Goal: Contribute content

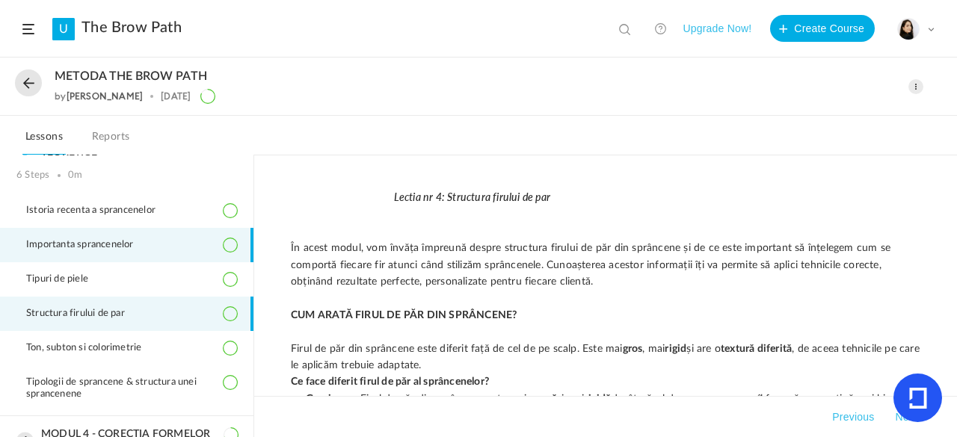
scroll to position [454, 0]
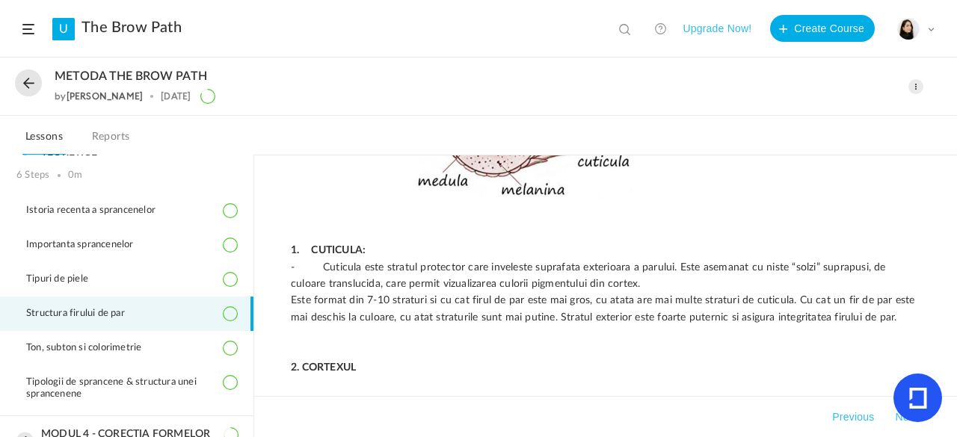
click at [921, 85] on span at bounding box center [915, 86] width 15 height 15
click at [854, 117] on link "Edit" at bounding box center [852, 120] width 141 height 28
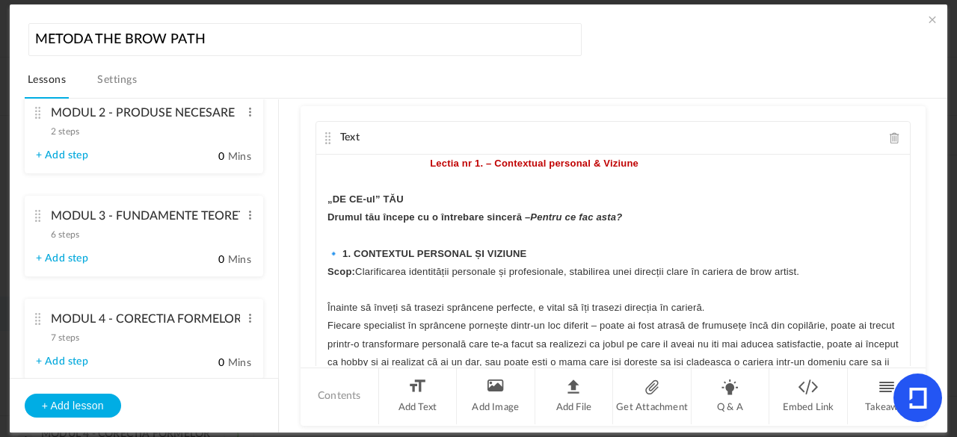
scroll to position [368, 0]
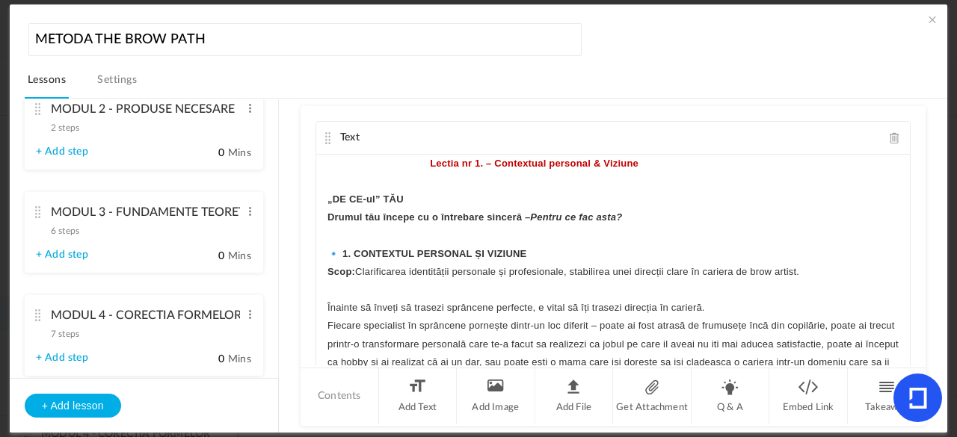
click at [38, 212] on cite at bounding box center [38, 212] width 10 height 12
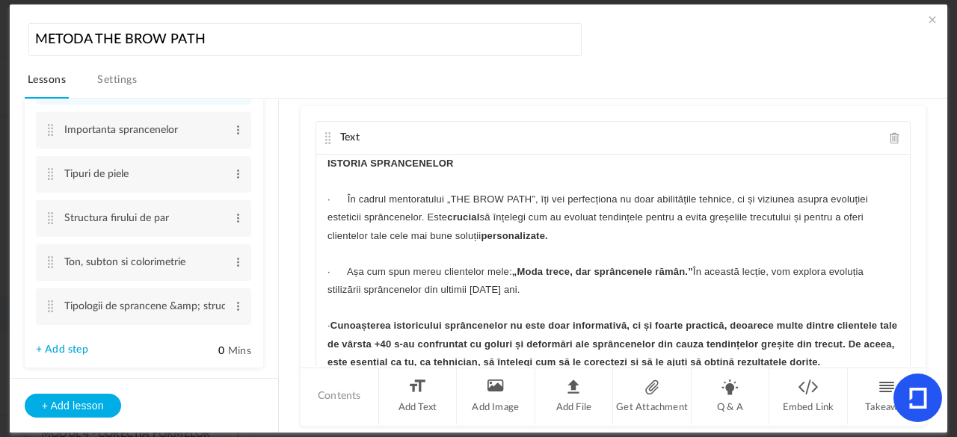
scroll to position [321, 0]
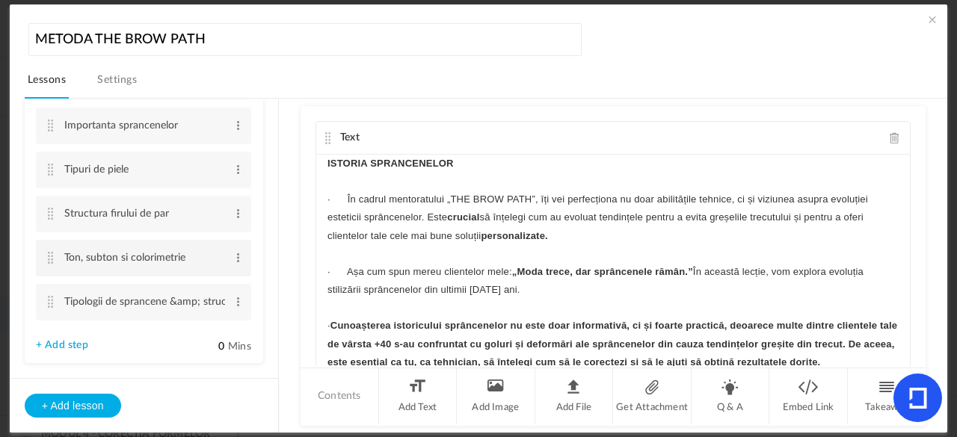
click at [49, 258] on cite at bounding box center [51, 258] width 10 height 12
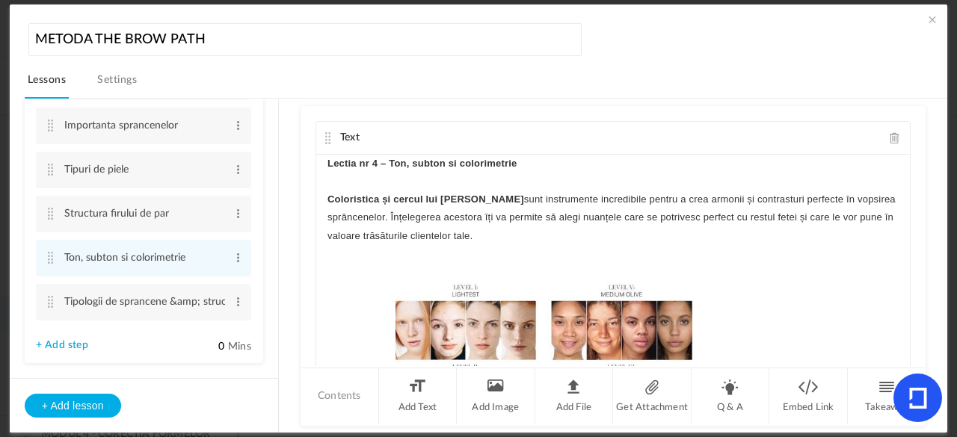
click at [889, 136] on span at bounding box center [894, 137] width 10 height 11
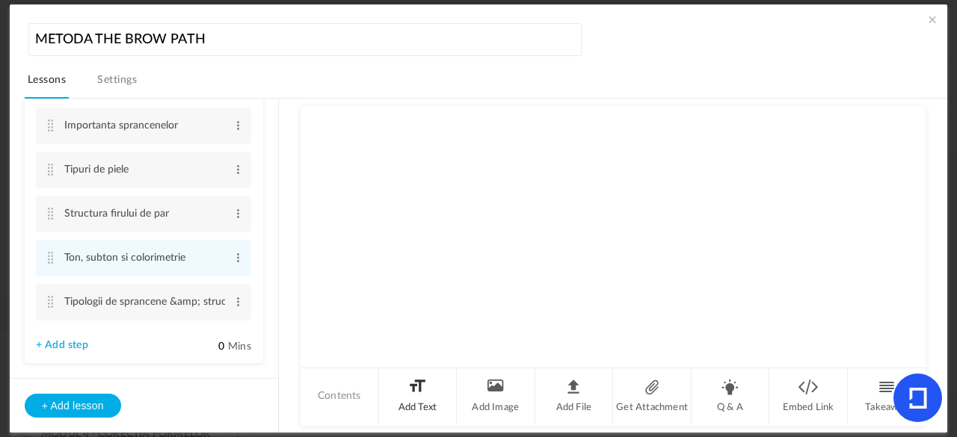
click at [427, 390] on li "Add Text" at bounding box center [418, 396] width 78 height 56
click at [402, 177] on div at bounding box center [612, 211] width 593 height 112
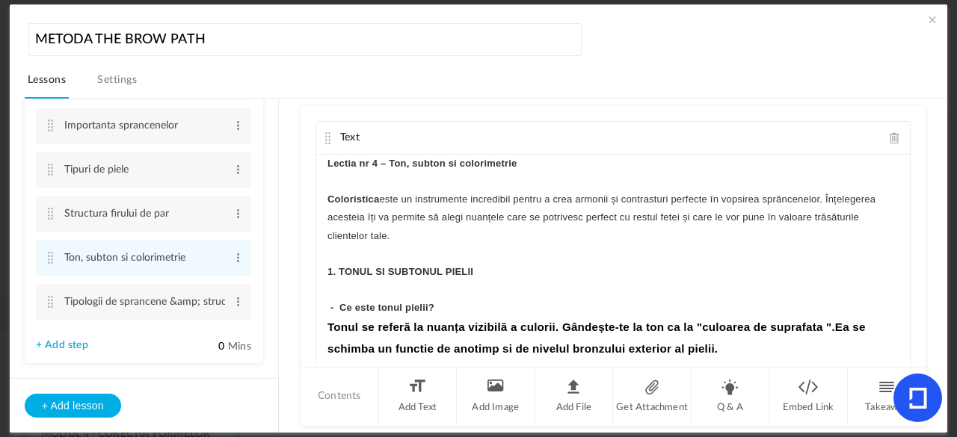
scroll to position [3195, 0]
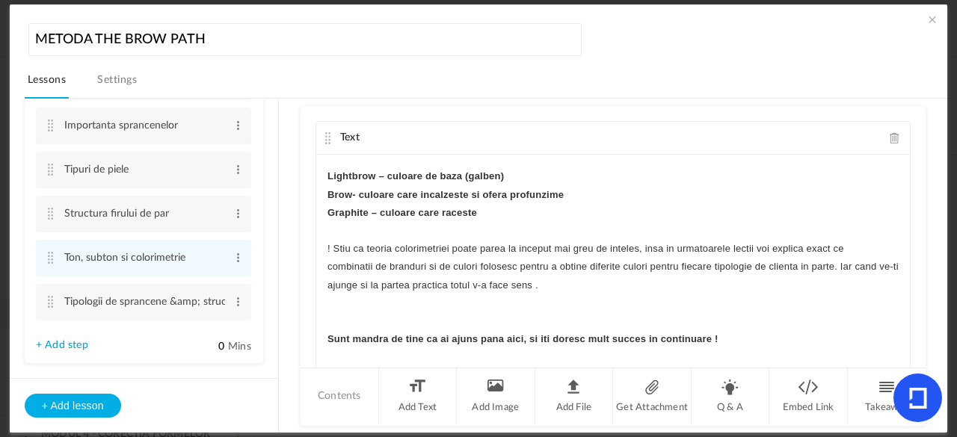
click at [916, 269] on div "Text Lectia nr 4 – Ton, subton si colorimetrie Coloristica este un instrumente …" at bounding box center [612, 236] width 625 height 260
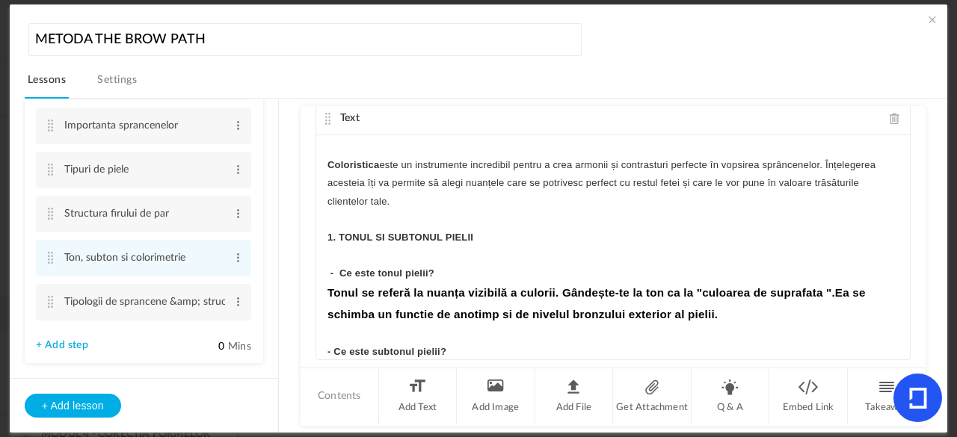
scroll to position [0, 0]
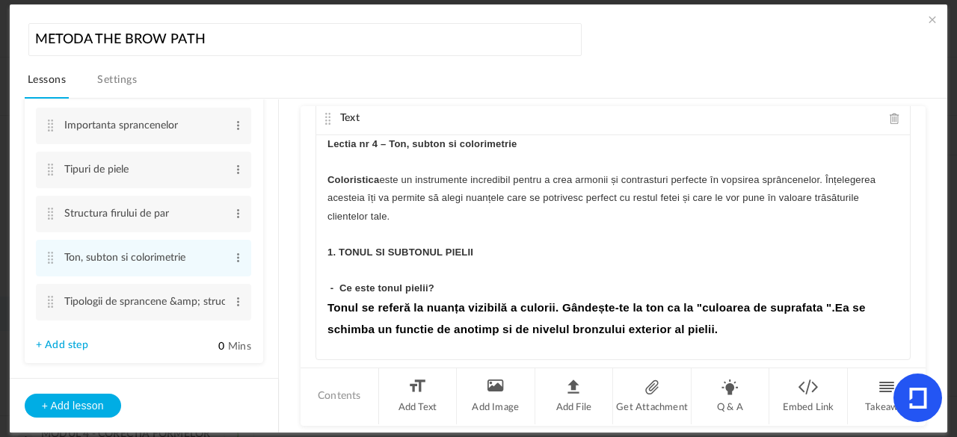
click at [363, 143] on strong "Lectia nr 4 – Ton, subton si colorimetrie" at bounding box center [422, 143] width 190 height 11
click at [330, 121] on cite at bounding box center [328, 119] width 10 height 12
click at [889, 114] on span at bounding box center [894, 118] width 10 height 11
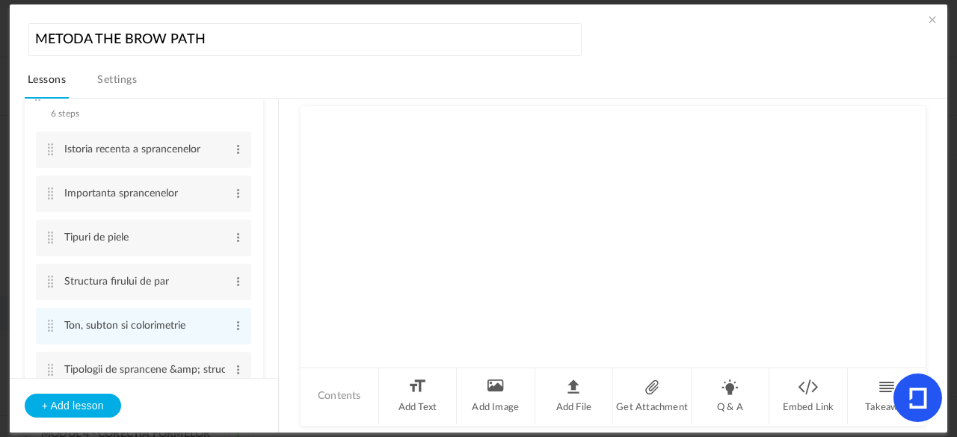
scroll to position [256, 0]
click at [51, 326] on cite at bounding box center [51, 324] width 10 height 12
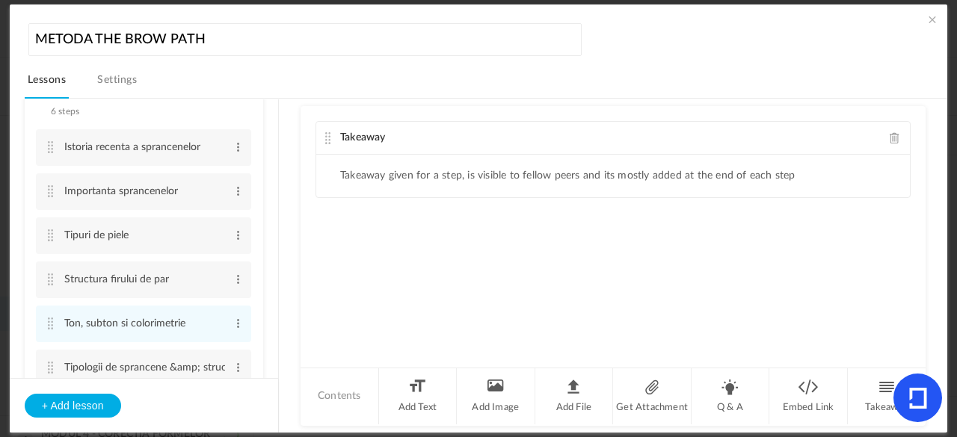
click at [895, 134] on span at bounding box center [894, 137] width 10 height 11
click at [419, 389] on li "Add Text" at bounding box center [418, 396] width 78 height 56
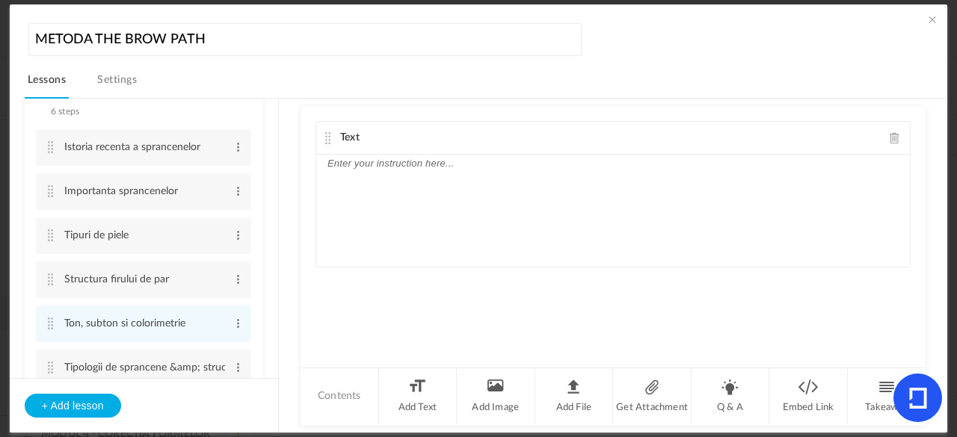
click at [428, 179] on div at bounding box center [612, 211] width 593 height 112
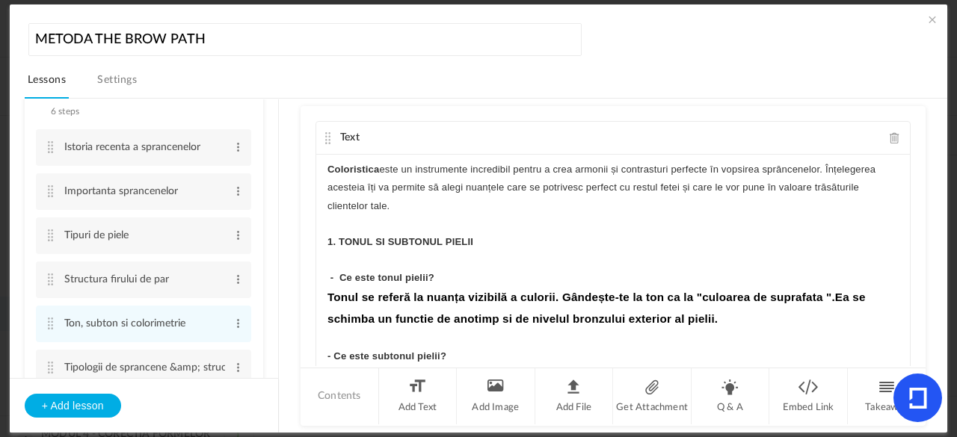
scroll to position [0, 0]
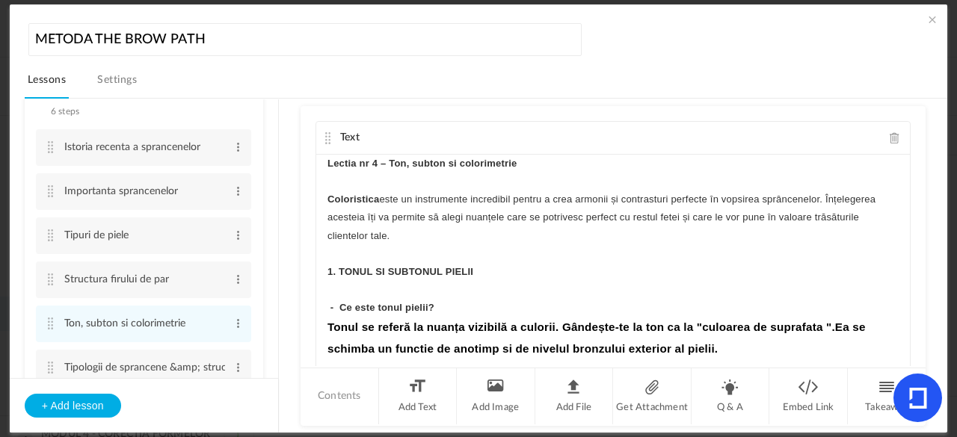
click at [354, 164] on strong "Lectia nr 4 – Ton, subton si colorimetrie" at bounding box center [422, 163] width 190 height 11
click at [324, 137] on cite at bounding box center [328, 138] width 10 height 12
click at [934, 16] on span at bounding box center [932, 19] width 15 height 15
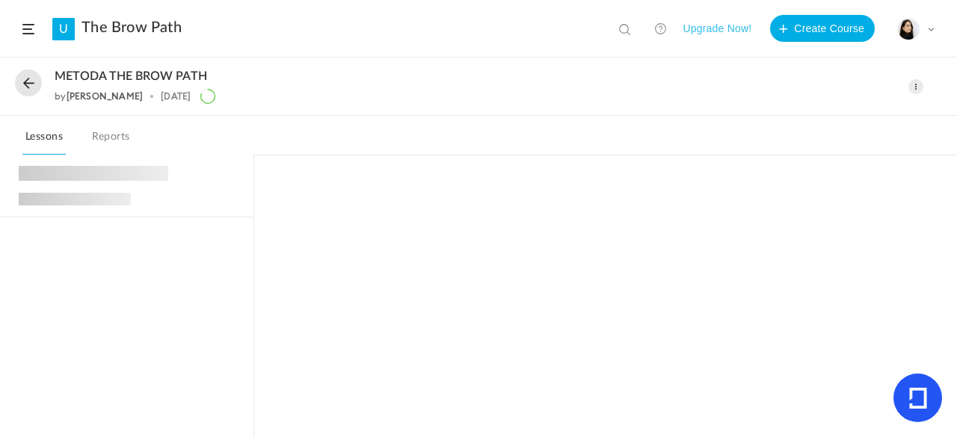
scroll to position [131, 0]
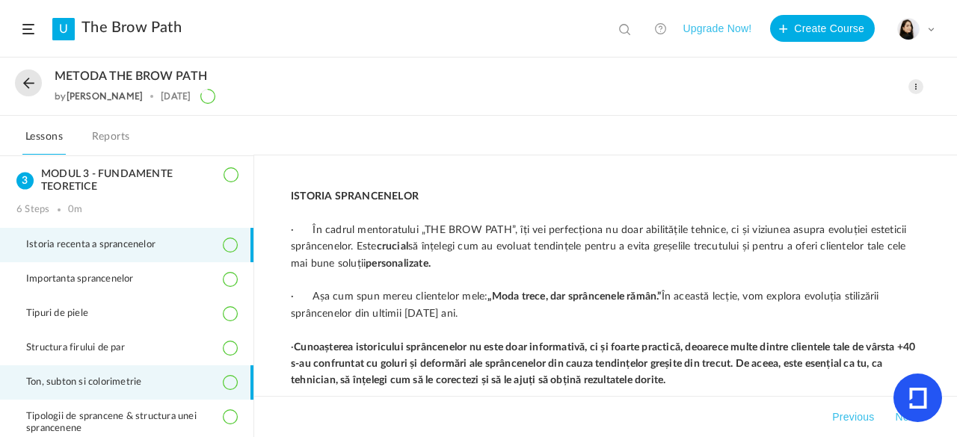
click at [117, 387] on li "Ton, subton si colorimetrie" at bounding box center [126, 383] width 253 height 34
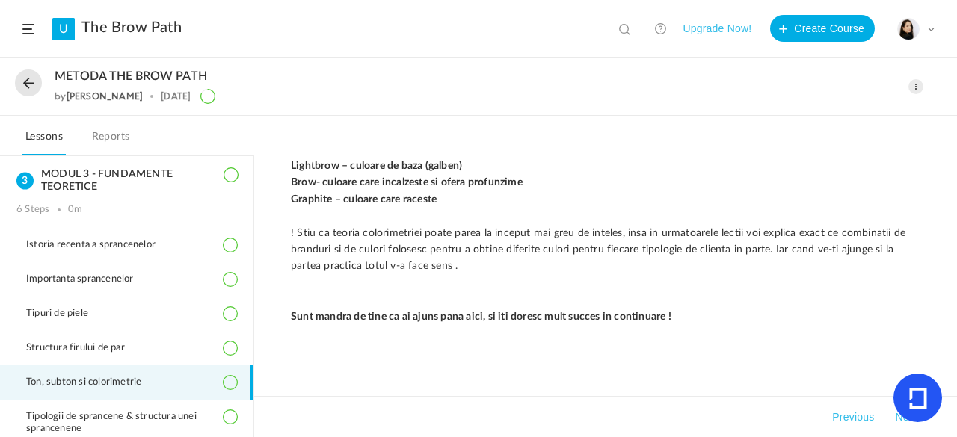
scroll to position [3103, 0]
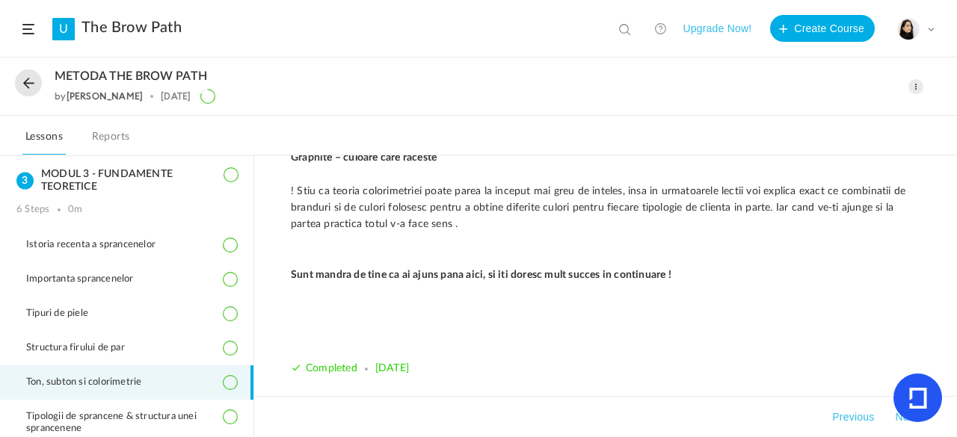
click at [915, 88] on span at bounding box center [915, 86] width 15 height 15
click at [796, 119] on link "Edit" at bounding box center [852, 120] width 141 height 28
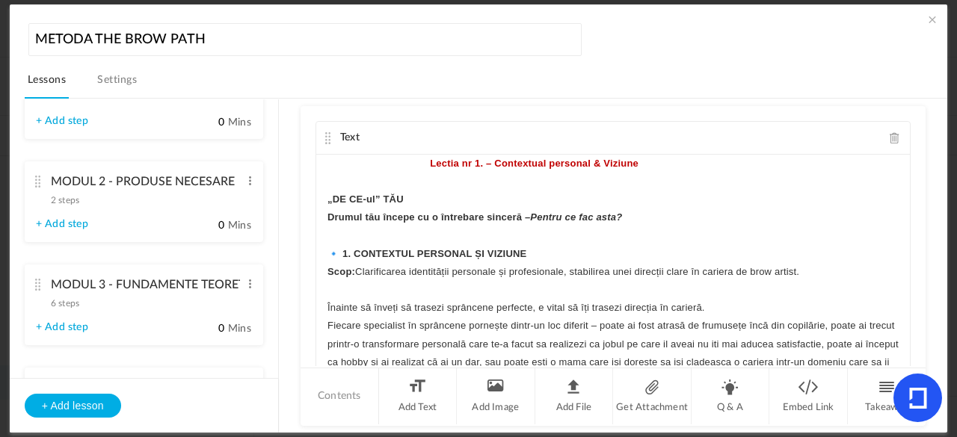
scroll to position [305, 0]
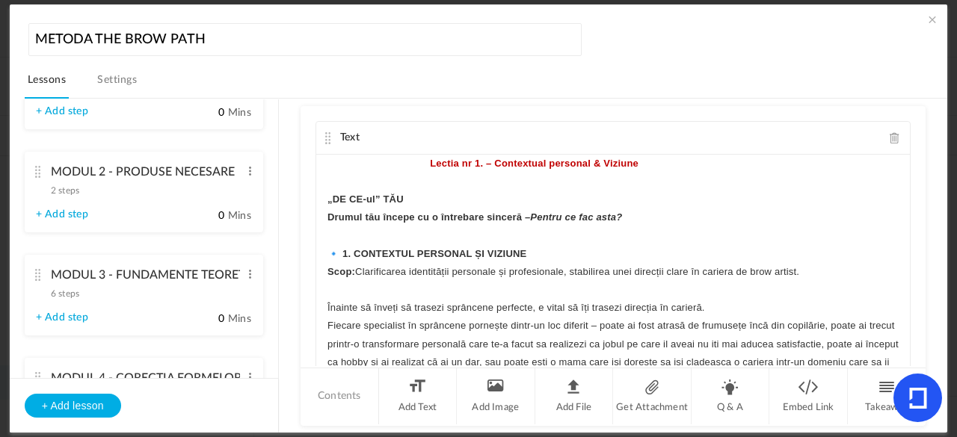
click at [37, 273] on cite at bounding box center [38, 275] width 10 height 12
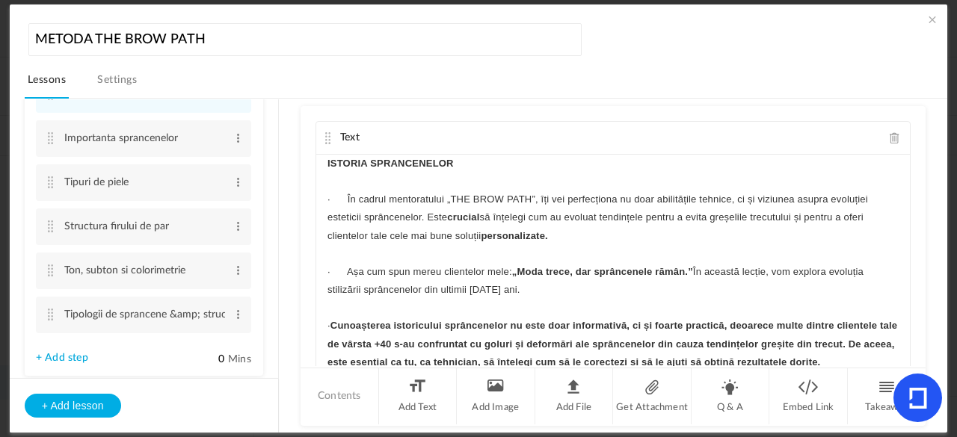
scroll to position [331, 0]
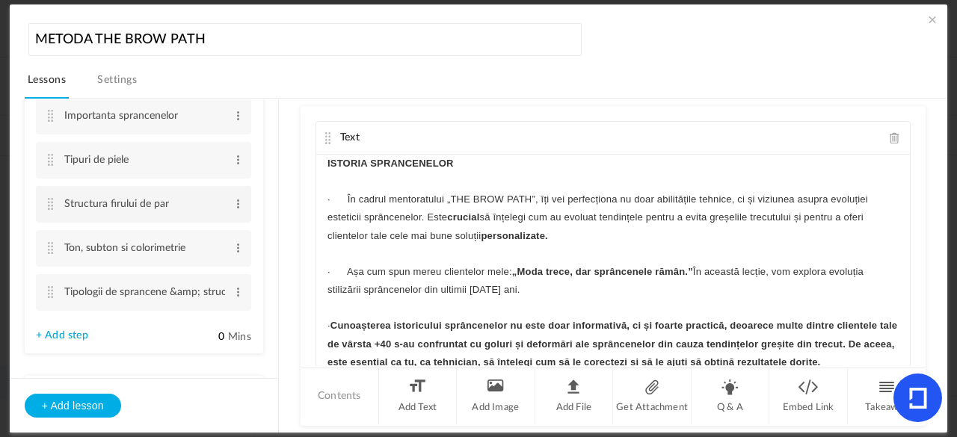
click at [49, 206] on cite at bounding box center [51, 204] width 10 height 12
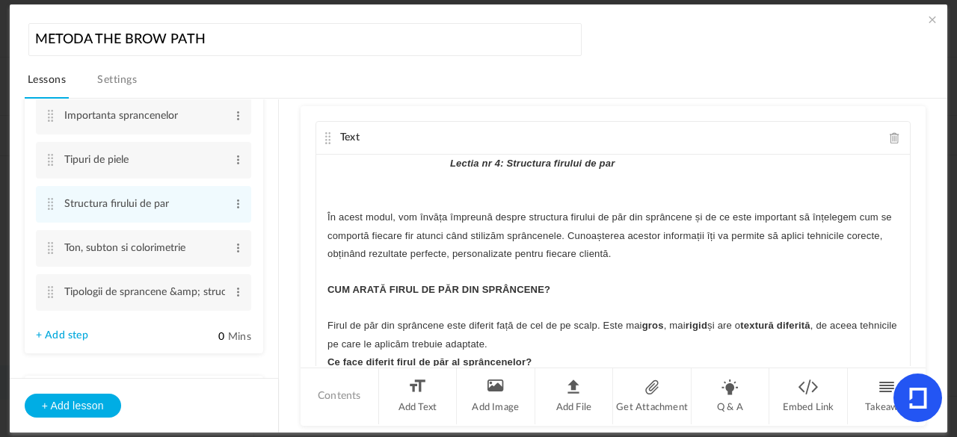
click at [889, 136] on span at bounding box center [894, 137] width 10 height 11
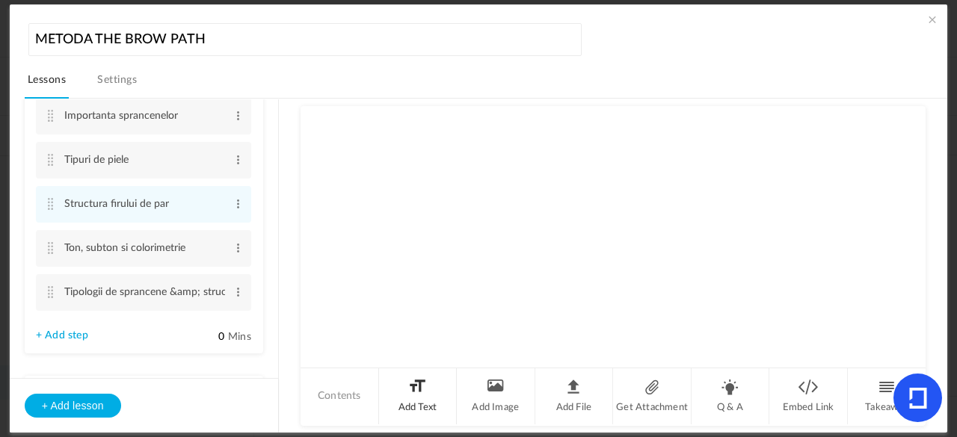
click at [419, 403] on li "Add Text" at bounding box center [418, 396] width 78 height 56
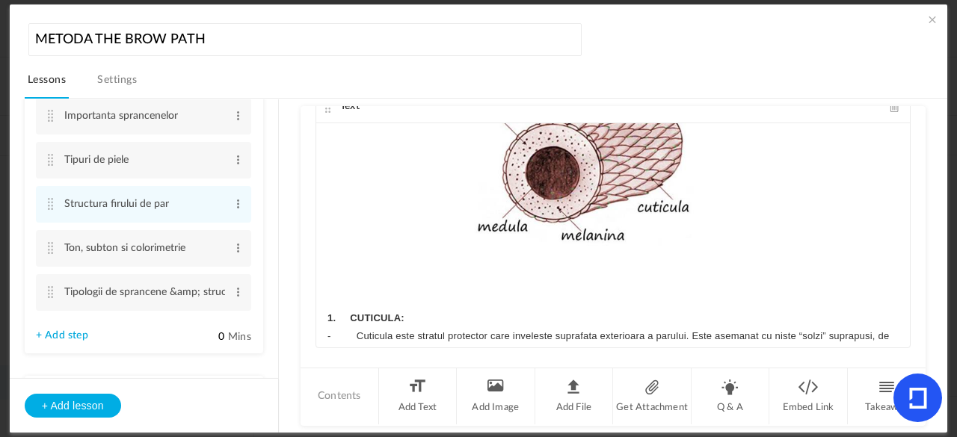
scroll to position [0, 0]
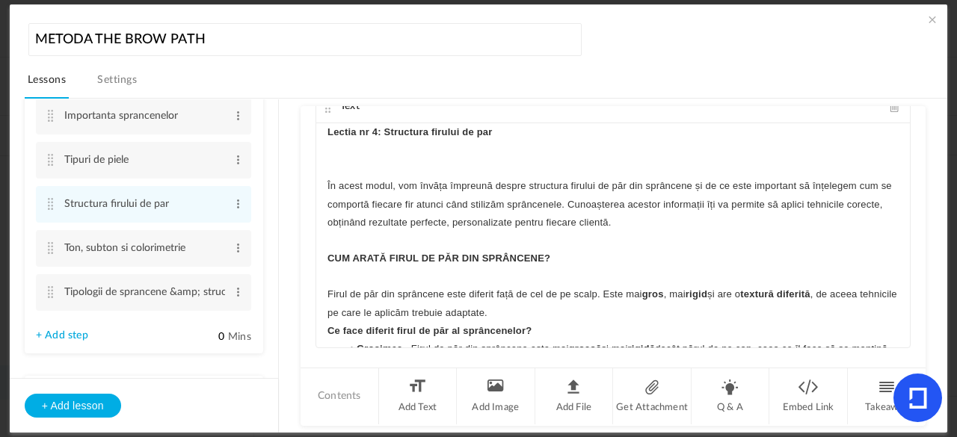
click at [362, 134] on strong "Lectia nr 4: Structura firului de par" at bounding box center [409, 131] width 165 height 11
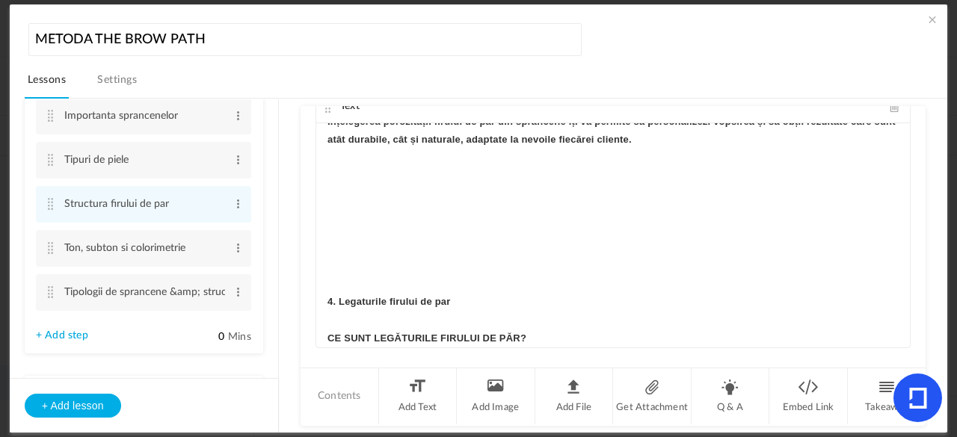
scroll to position [3663, 0]
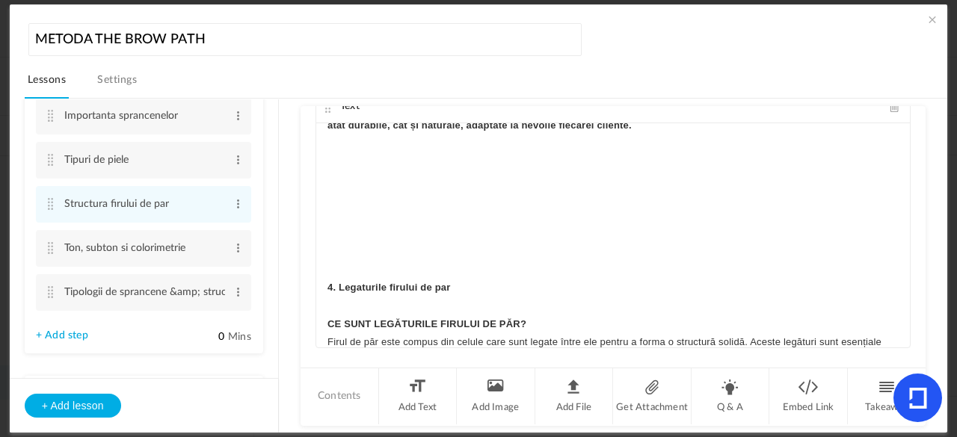
click at [333, 293] on strong "4. Legaturile firului de par" at bounding box center [388, 287] width 123 height 11
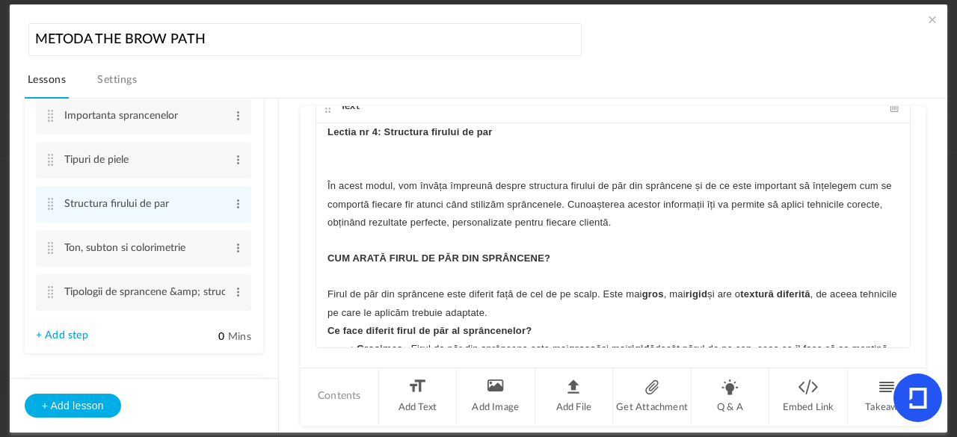
scroll to position [0, 0]
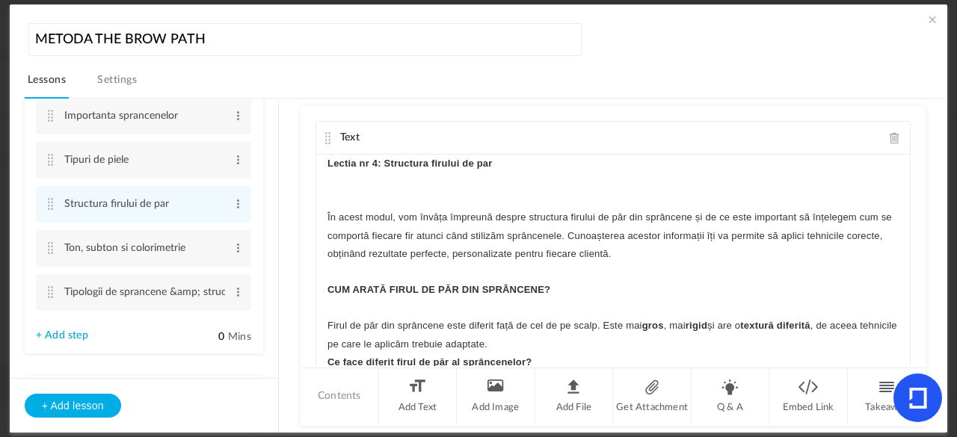
click at [326, 137] on cite at bounding box center [328, 138] width 10 height 12
click at [931, 13] on span at bounding box center [932, 19] width 15 height 15
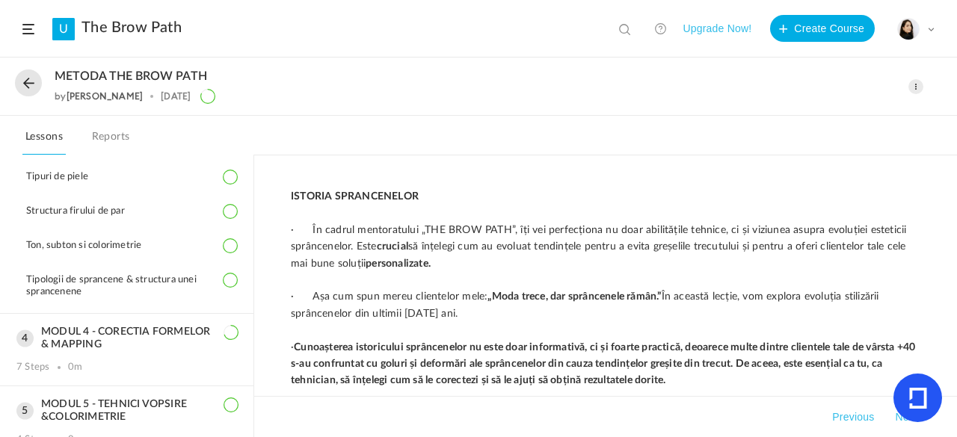
scroll to position [287, 0]
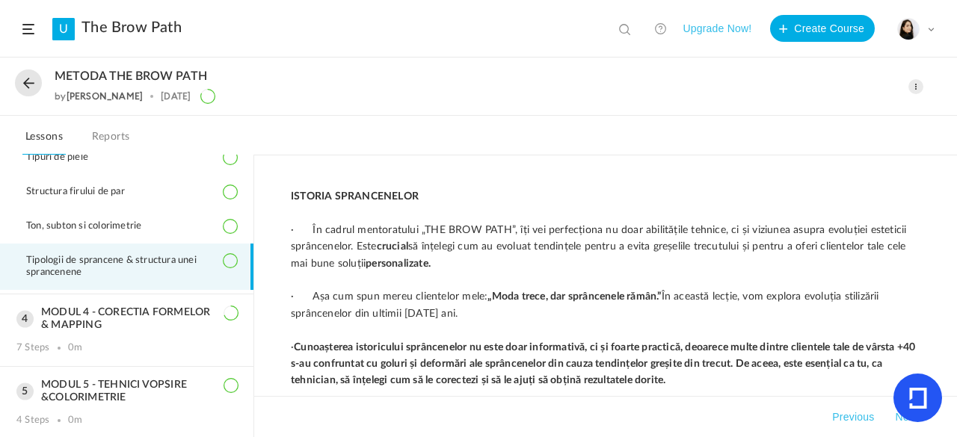
click at [152, 265] on span "Tipologii de sprancene & structura unei sprancenene" at bounding box center [131, 267] width 211 height 24
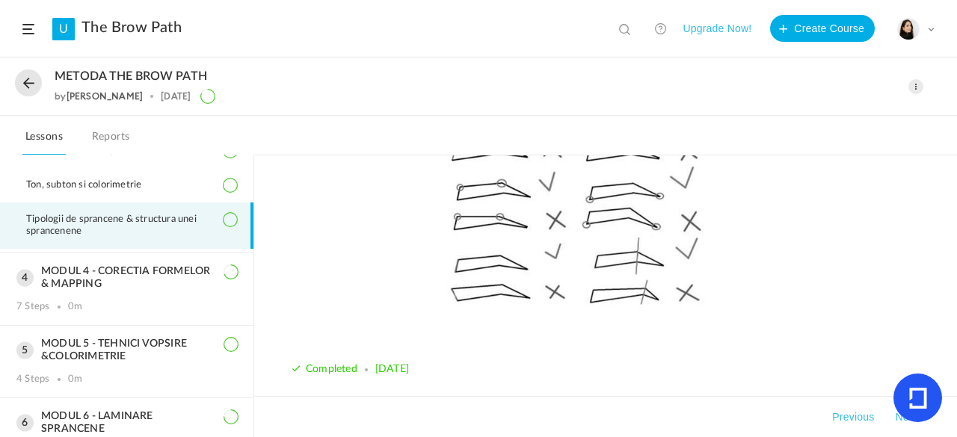
scroll to position [330, 0]
click at [31, 336] on h3 "MODUL 5 - TEHNICI VOPSIRE &COLORIMETRIE" at bounding box center [126, 348] width 221 height 25
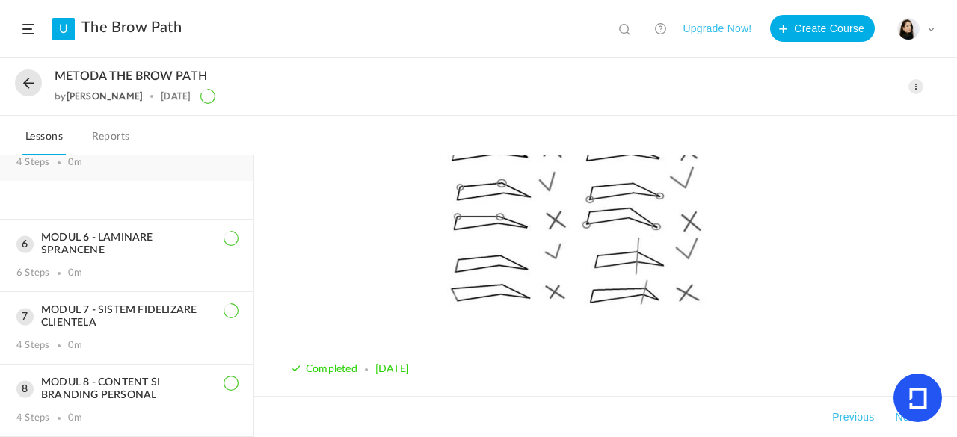
scroll to position [317, 0]
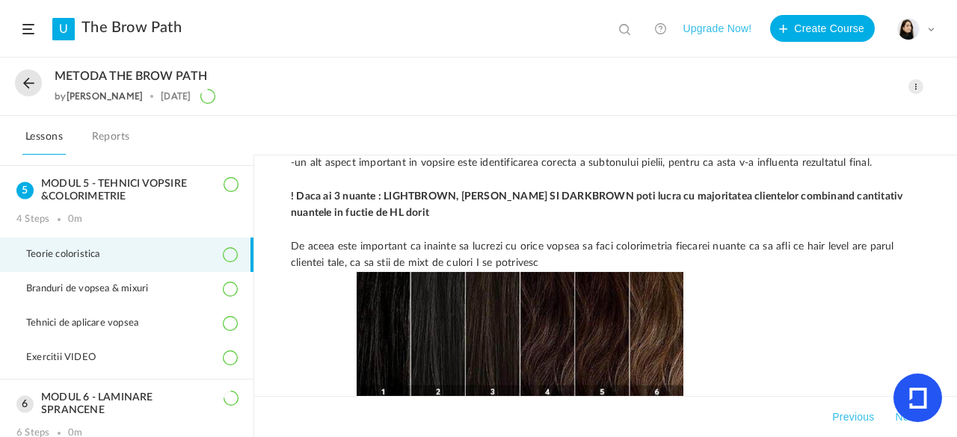
scroll to position [202, 0]
click at [916, 79] on span at bounding box center [915, 86] width 15 height 15
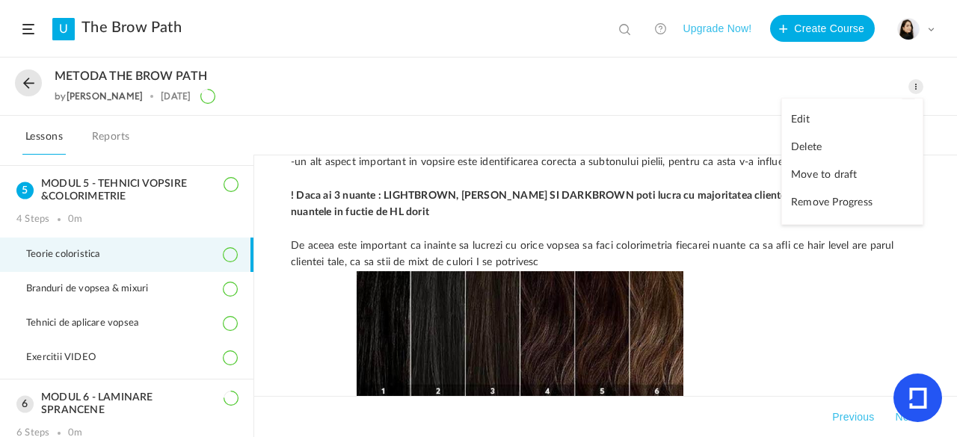
click at [830, 116] on link "Edit" at bounding box center [852, 120] width 141 height 28
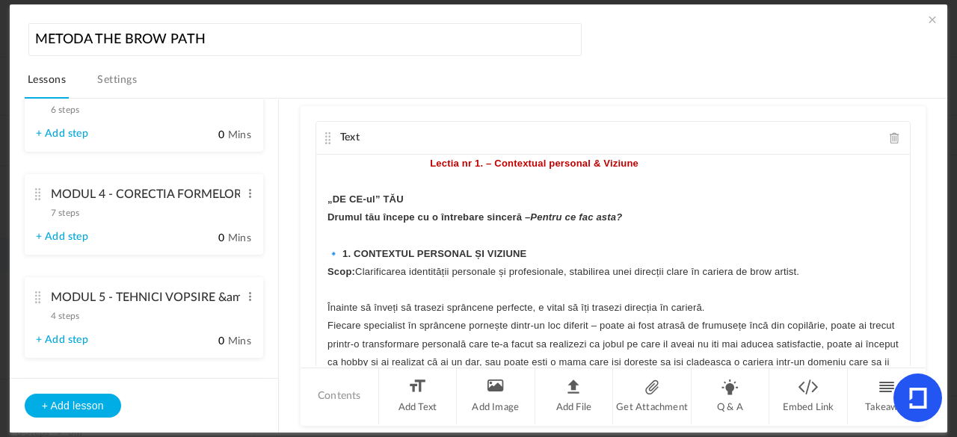
scroll to position [516, 0]
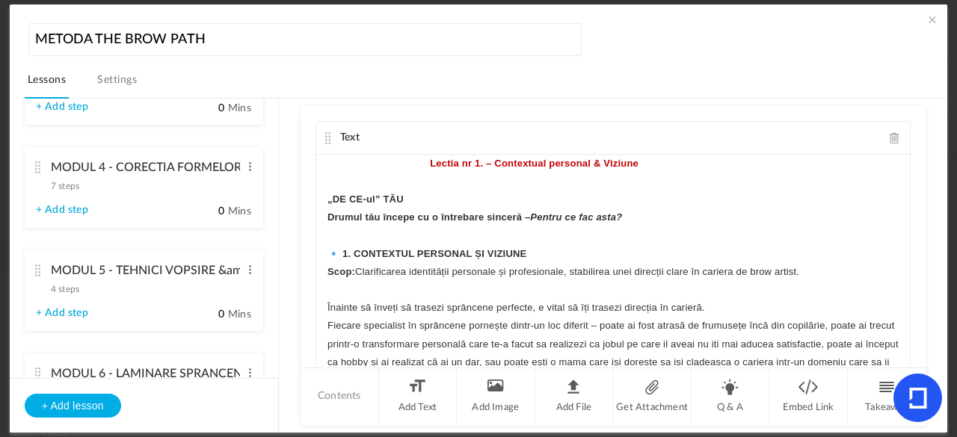
click at [37, 272] on cite at bounding box center [38, 271] width 10 height 12
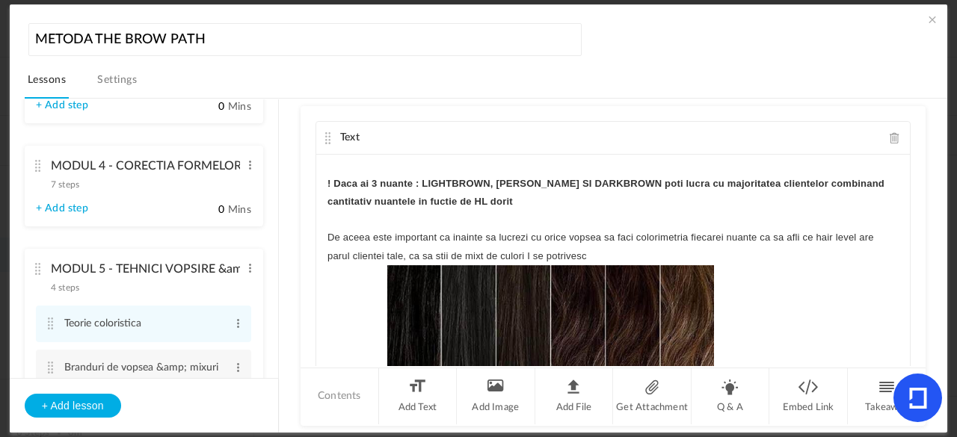
scroll to position [180, 0]
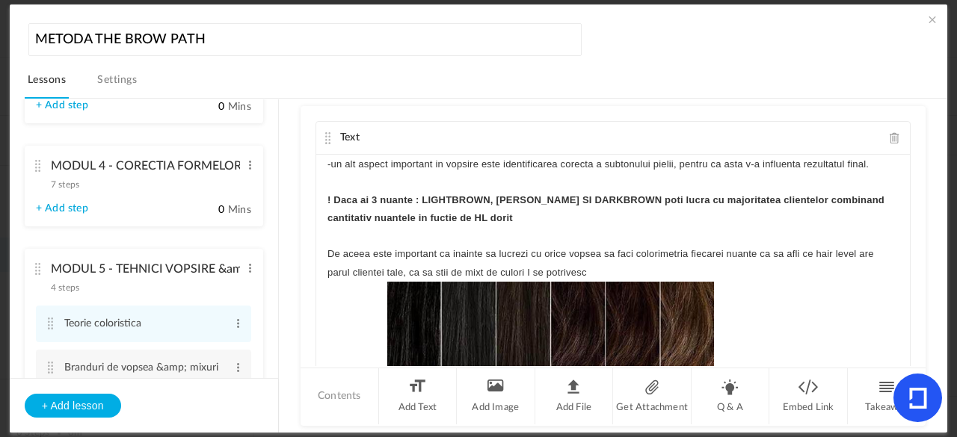
click at [614, 196] on strong "! Daca ai 3 nuante : LIGHTBROWN, [PERSON_NAME] SI DARKBROWN poti lucra cu major…" at bounding box center [607, 208] width 560 height 29
click at [375, 194] on strong "! Daca ai 3 nuante : LIGHTBROWN, BROWN, GRAPHITE, BLACK, RED poti lucra cu majo…" at bounding box center [605, 208] width 557 height 29
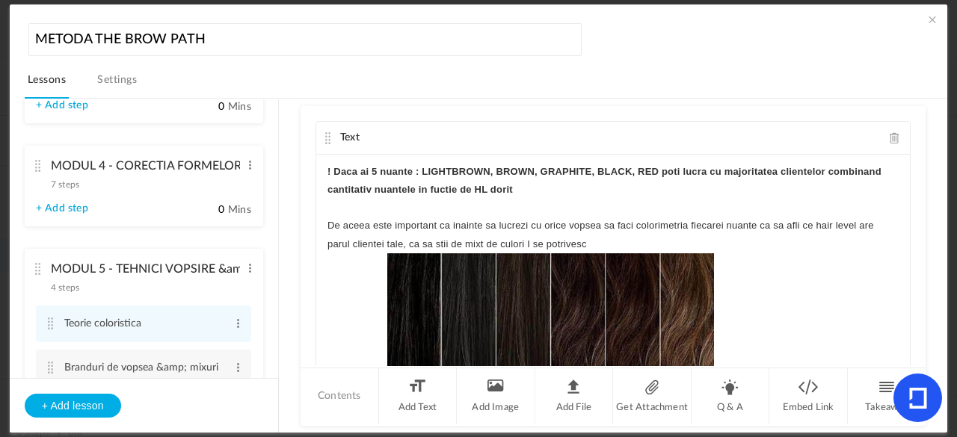
scroll to position [204, 0]
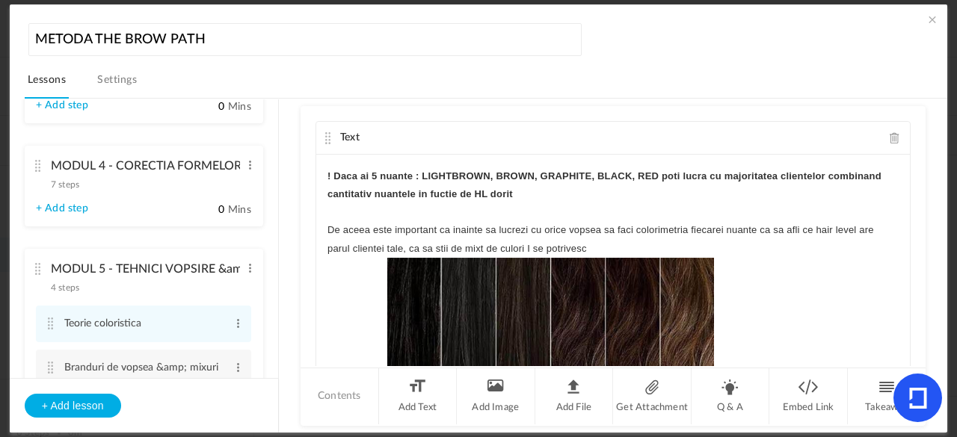
click at [327, 132] on cite at bounding box center [328, 138] width 10 height 12
drag, startPoint x: 279, startPoint y: 217, endPoint x: 278, endPoint y: 232, distance: 15.7
click at [278, 232] on section "MODUL 1 - CLARITATE SI VIZIUNE PERSONALA 5 steps Edit Delete Contextul personal…" at bounding box center [486, 266] width 886 height 335
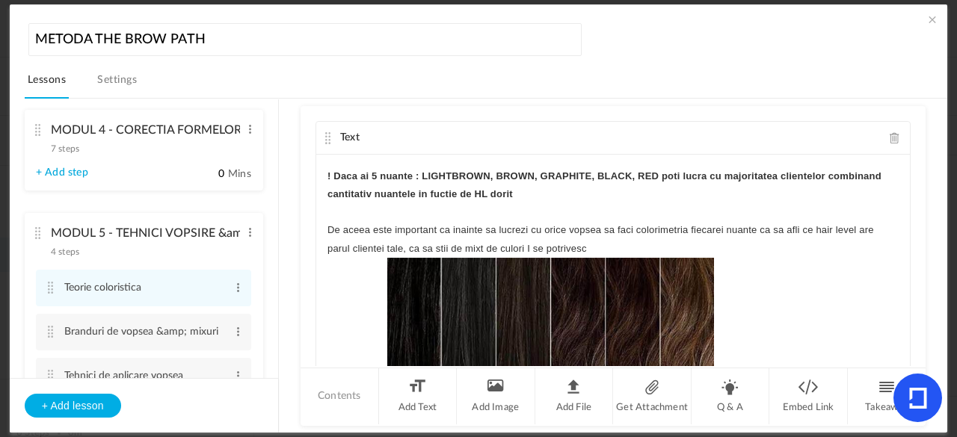
scroll to position [331, 0]
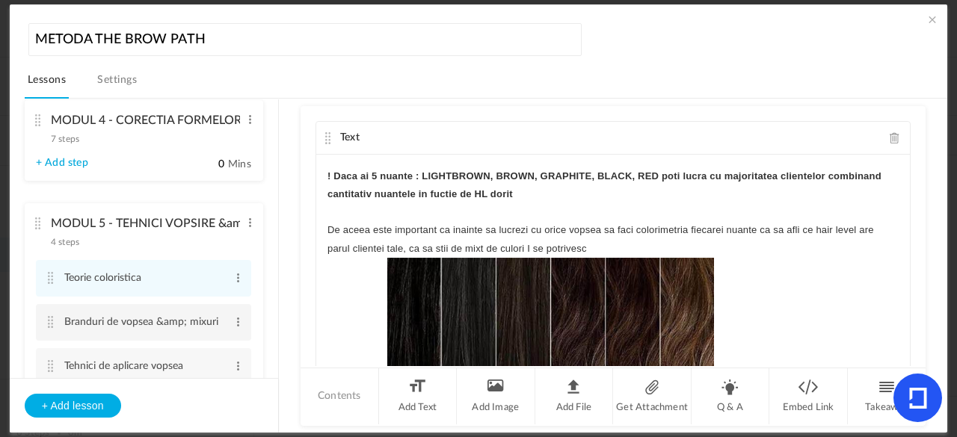
click at [49, 328] on cite at bounding box center [51, 322] width 10 height 12
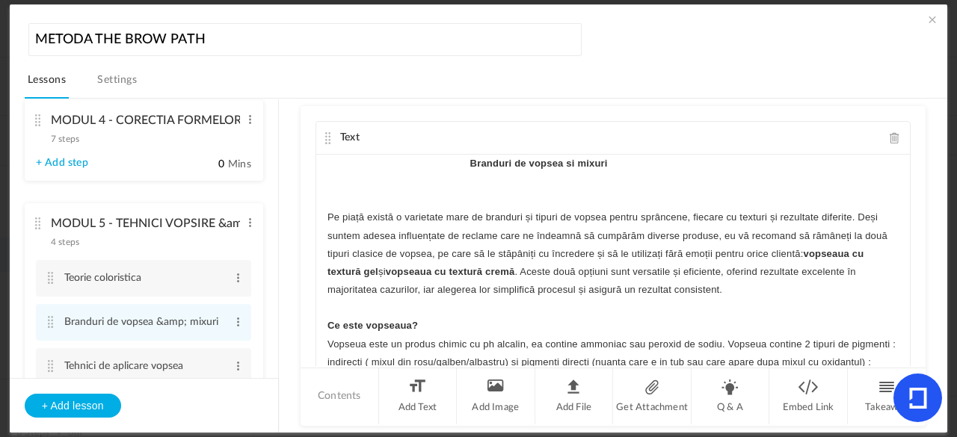
click at [324, 134] on cite at bounding box center [328, 138] width 10 height 12
click at [326, 135] on cite at bounding box center [328, 138] width 10 height 12
click at [928, 20] on span at bounding box center [932, 19] width 15 height 15
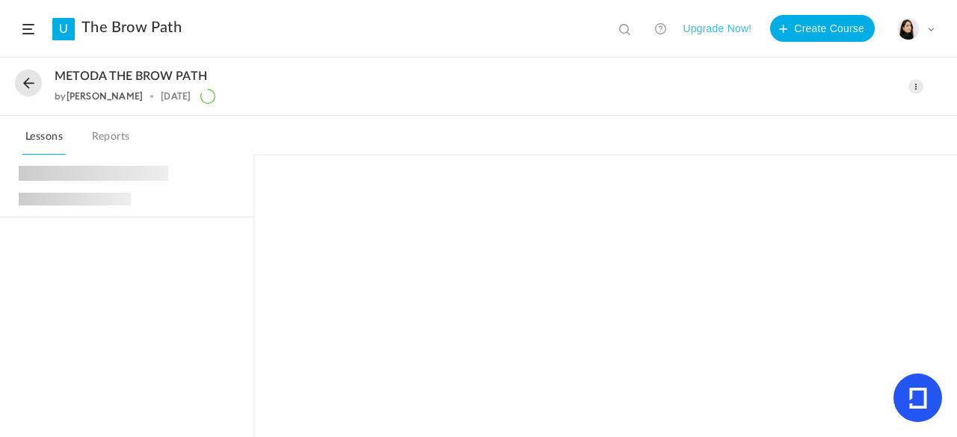
scroll to position [274, 0]
